Goal: Information Seeking & Learning: Learn about a topic

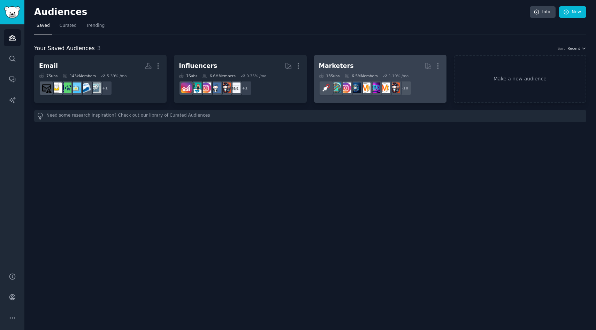
click at [360, 58] on link "Marketers More 18 Sub s 6.5M Members 1.19 % /mo + 10" at bounding box center [380, 79] width 132 height 48
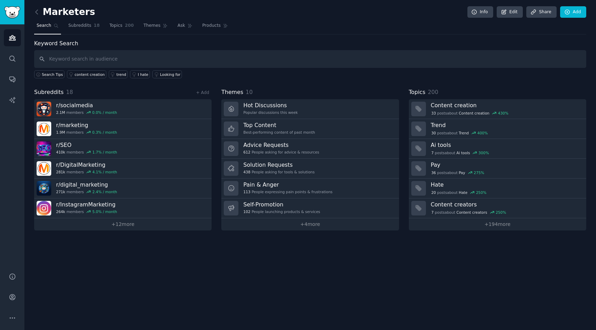
click at [163, 275] on div "Marketers Info Edit Share Add Search Subreddits 18 Topics 200 Themes Ask Produc…" at bounding box center [310, 165] width 572 height 330
click at [200, 25] on link "Products 1023" at bounding box center [222, 27] width 45 height 14
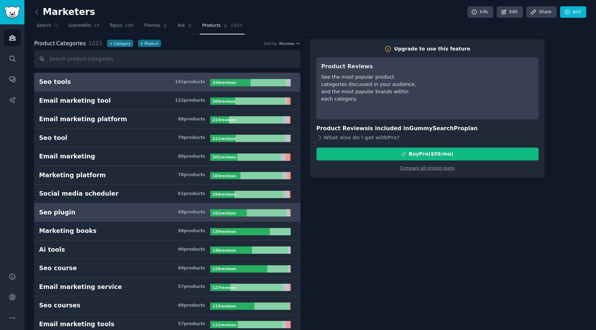
click at [66, 213] on div "Seo plugin" at bounding box center [57, 212] width 37 height 9
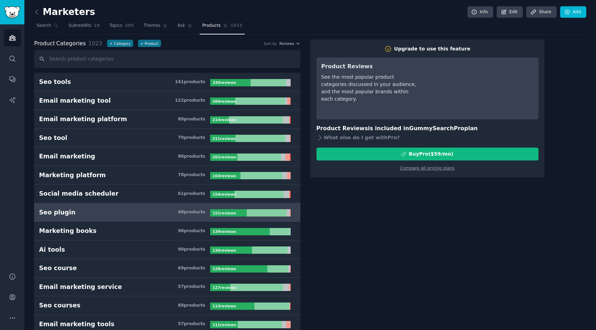
click at [101, 215] on h3 "Seo plugin 48 product s" at bounding box center [124, 212] width 171 height 9
click at [38, 12] on icon at bounding box center [36, 11] width 7 height 7
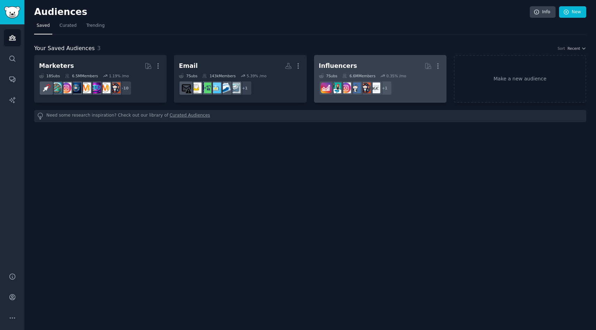
click at [357, 61] on h2 "Influencers More" at bounding box center [380, 66] width 123 height 12
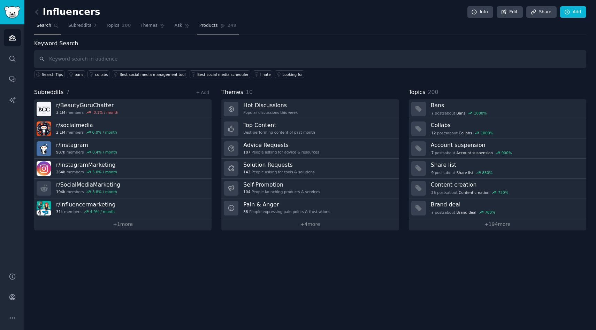
click at [209, 26] on span "Products" at bounding box center [208, 26] width 18 height 6
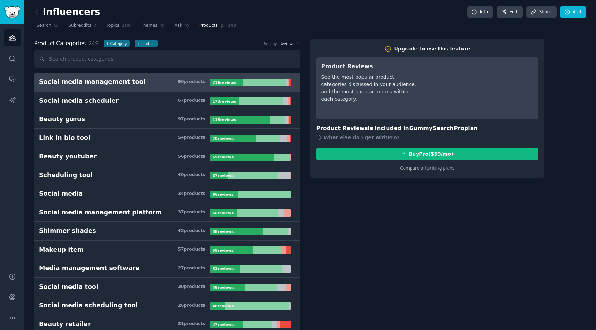
click at [17, 176] on div "Audiences Search Conversations AI Reports" at bounding box center [12, 144] width 24 height 240
click at [36, 12] on icon at bounding box center [36, 11] width 7 height 7
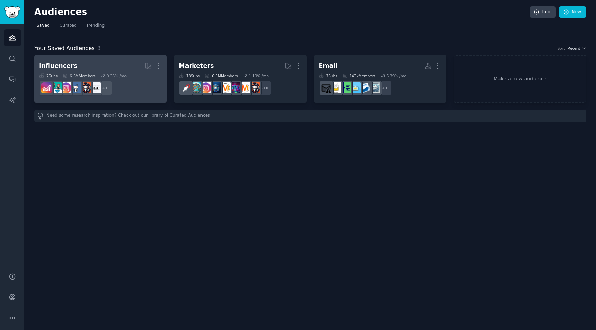
click at [91, 64] on h2 "Influencers More" at bounding box center [100, 66] width 123 height 12
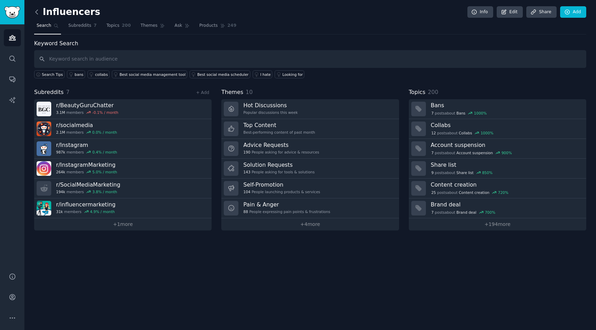
click at [39, 14] on icon at bounding box center [36, 11] width 7 height 7
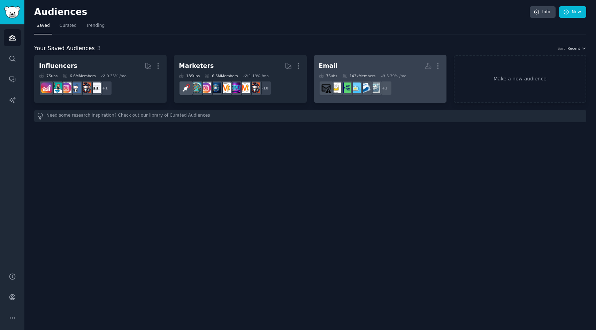
click at [343, 66] on h2 "Email More" at bounding box center [380, 66] width 123 height 12
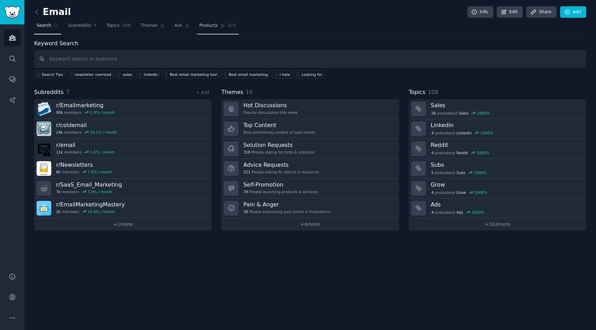
click at [209, 24] on span "Products" at bounding box center [208, 26] width 18 height 6
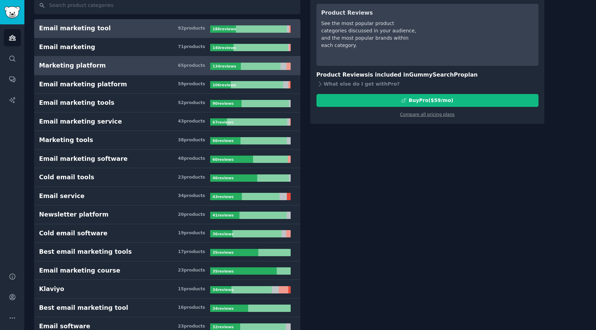
scroll to position [55, 0]
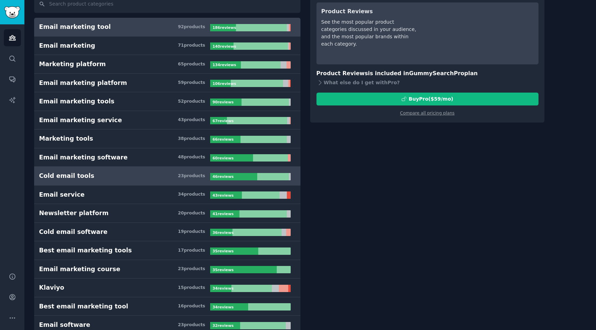
click at [136, 175] on h3 "Cold email tools 23 product s" at bounding box center [124, 176] width 171 height 9
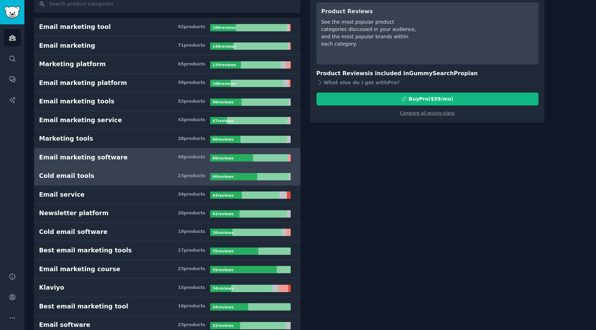
click at [137, 165] on link "Email marketing software 48 product s 60 review s" at bounding box center [167, 158] width 266 height 19
click at [136, 177] on h3 "Cold email tools 23 product s" at bounding box center [124, 176] width 171 height 9
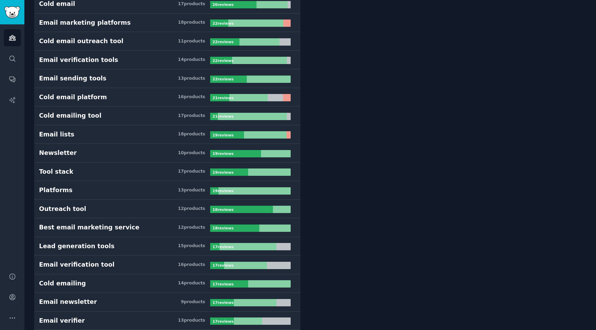
scroll to position [490, 0]
